Goal: Task Accomplishment & Management: Use online tool/utility

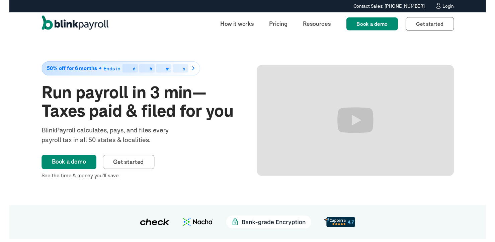
scroll to position [3, 0]
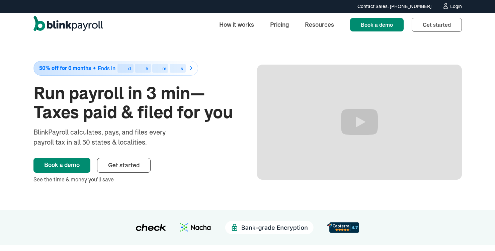
click at [451, 8] on div "Login" at bounding box center [456, 6] width 12 height 5
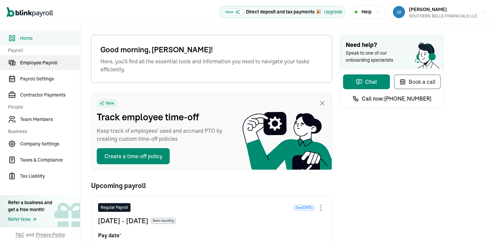
click at [38, 65] on span "Employee Payroll" at bounding box center [50, 62] width 60 height 7
